Goal: Find specific page/section: Find specific page/section

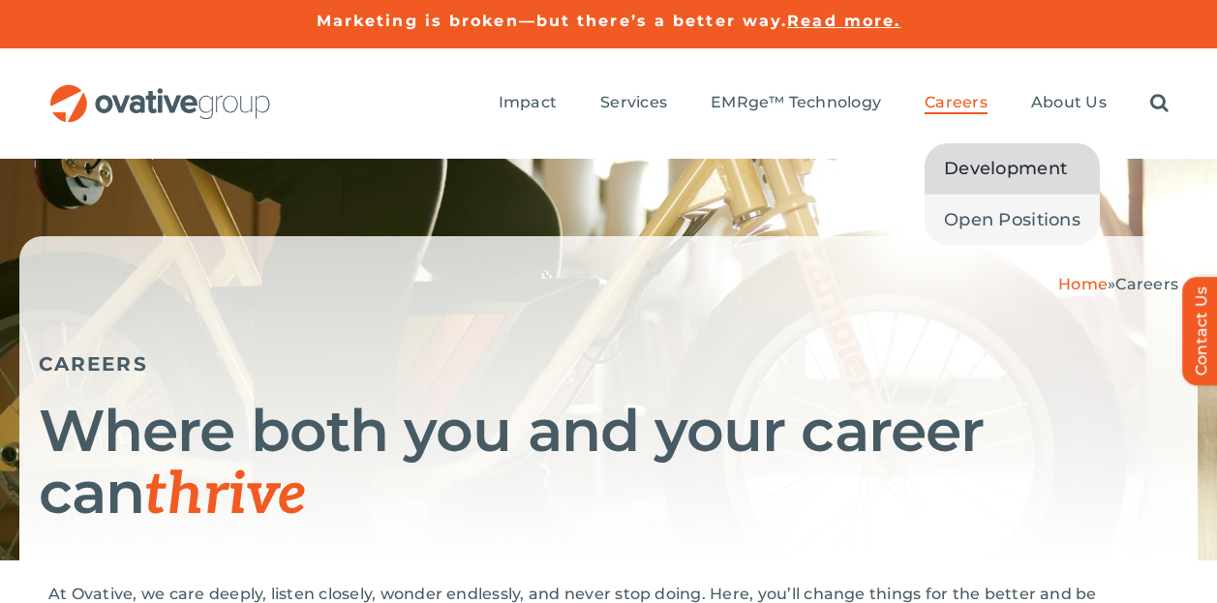
click at [985, 163] on span "Development" at bounding box center [1005, 168] width 123 height 27
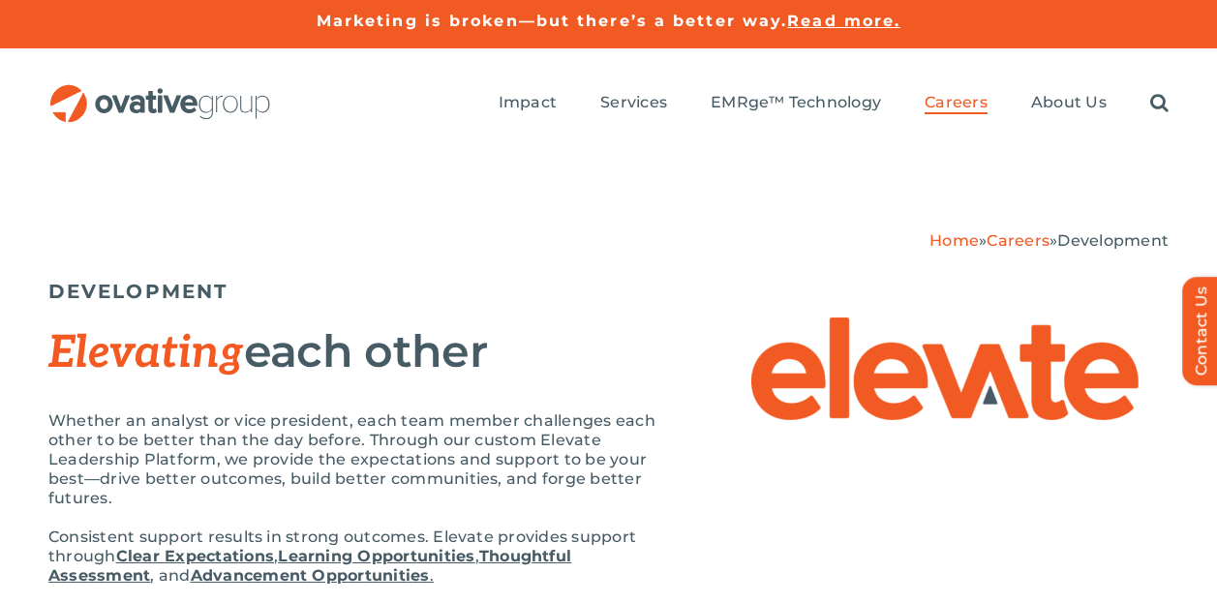
click at [1020, 243] on link "Careers" at bounding box center [1017, 240] width 63 height 18
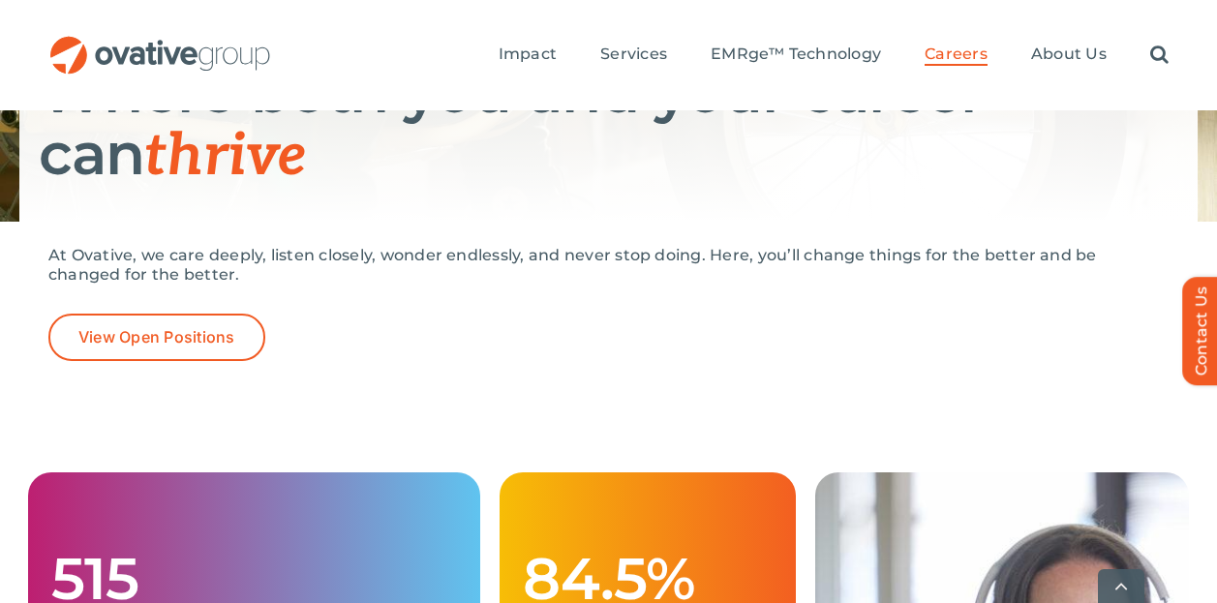
scroll to position [387, 0]
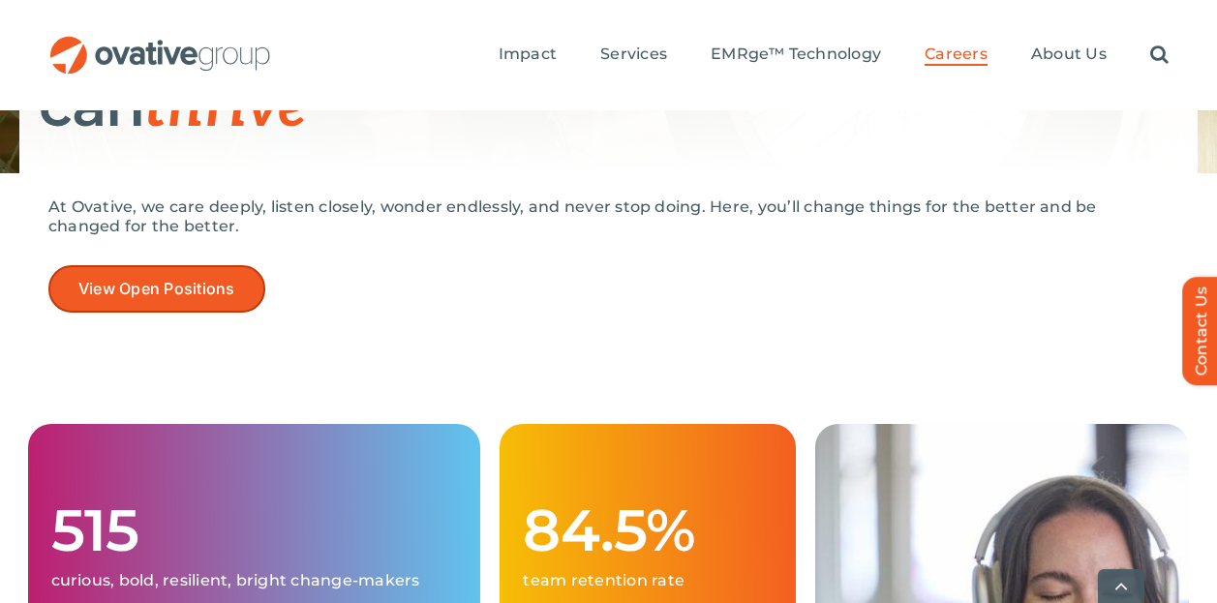
click at [120, 278] on link "View Open Positions" at bounding box center [156, 288] width 217 height 47
